Goal: Task Accomplishment & Management: Manage account settings

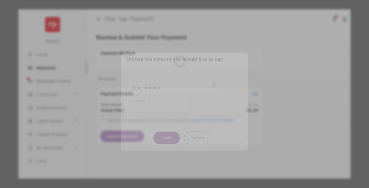
click at [175, 84] on div "Other Amount" at bounding box center [174, 87] width 85 height 9
type input "****"
click at [167, 132] on button "Save" at bounding box center [166, 138] width 26 height 13
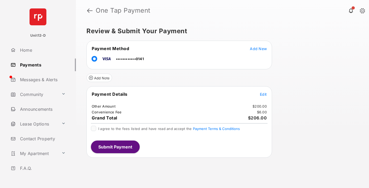
click at [263, 94] on span "Edit" at bounding box center [263, 94] width 7 height 4
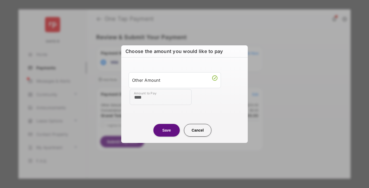
click at [167, 130] on button "Save" at bounding box center [166, 130] width 26 height 13
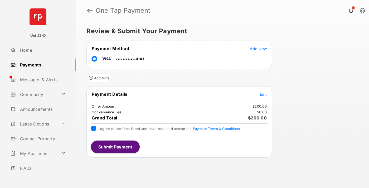
click at [115, 147] on button "Submit Payment" at bounding box center [115, 146] width 49 height 13
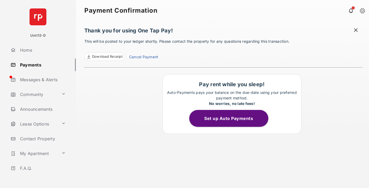
click at [232, 118] on button "Set up Auto Payments" at bounding box center [228, 118] width 79 height 17
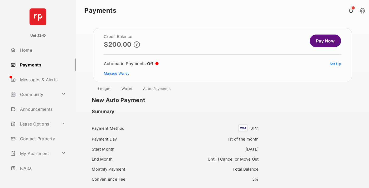
scroll to position [45, 0]
